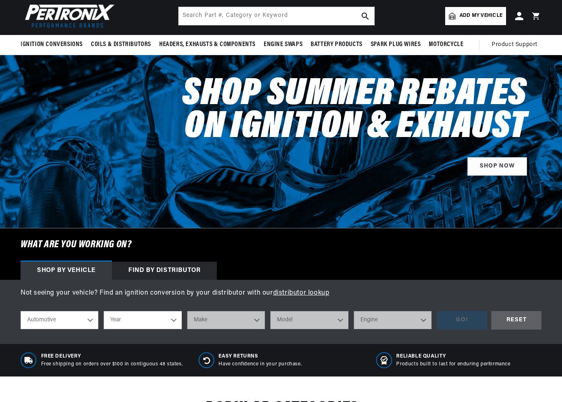
scroll to position [0, 307]
click at [163, 318] on select "Year [DATE] 2021 2020 2019 2018 2017 2016 2015 2014 2013 2012 2011 2010 2009 20…" at bounding box center [143, 320] width 78 height 18
select select "1964"
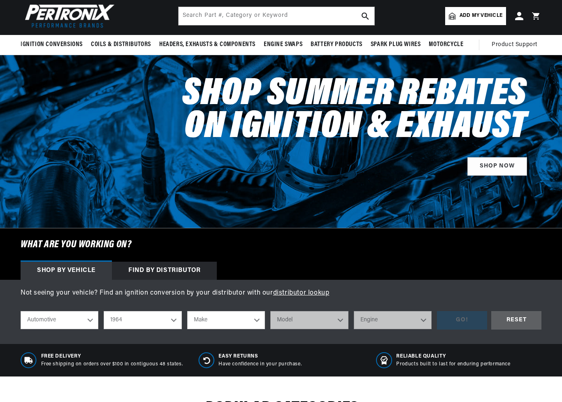
click at [239, 326] on select "Make American Motors Aston [PERSON_NAME][GEOGRAPHIC_DATA] [PERSON_NAME] Bentley…" at bounding box center [226, 320] width 78 height 18
select select "Ford"
click at [326, 319] on select "Model Club Wagon Country Sedan Country Squire Custom Custom 500 Econoline F-100…" at bounding box center [309, 320] width 78 height 18
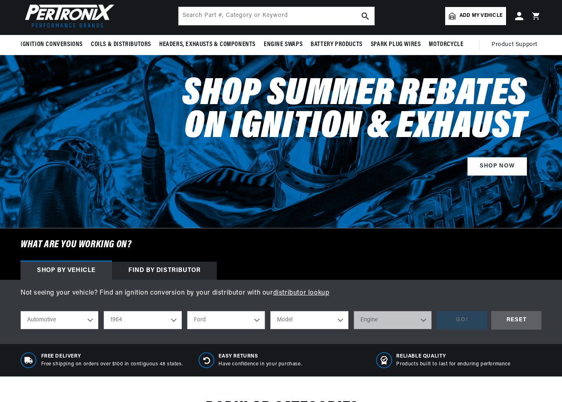
select select "Galaxie-500"
click at [416, 322] on select "Engine 260cid / 4.3L 262cid / 4.3L 289cid / 4.7L 352cid / 5.8L 390cid / 6.4L" at bounding box center [393, 320] width 78 height 18
select select "390cid-6.4L"
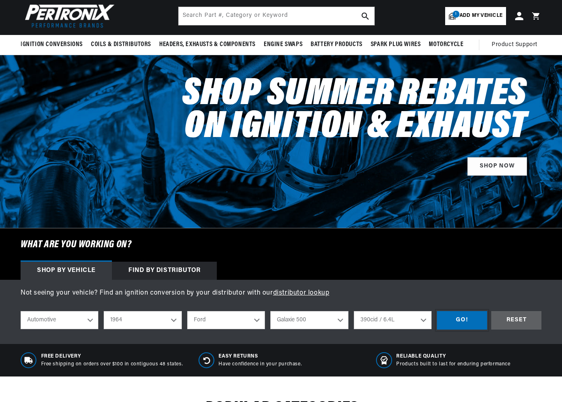
click at [461, 319] on div "GO!" at bounding box center [462, 320] width 50 height 19
